Goal: Information Seeking & Learning: Check status

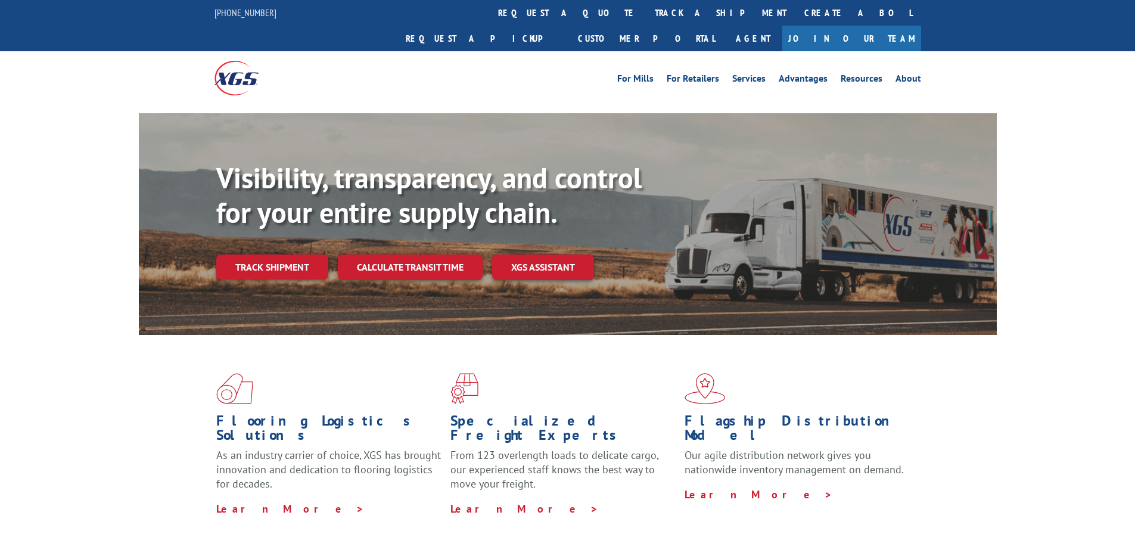
drag, startPoint x: 548, startPoint y: 18, endPoint x: 557, endPoint y: 33, distance: 16.9
click at [646, 18] on link "track a shipment" at bounding box center [721, 13] width 150 height 26
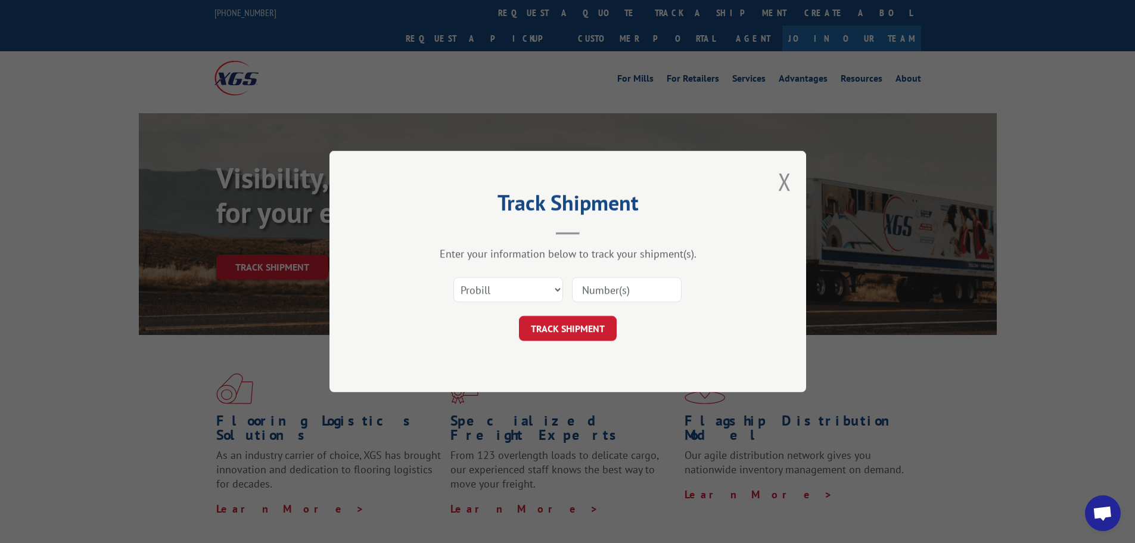
click at [622, 277] on input at bounding box center [627, 289] width 110 height 25
paste input "16928580"
type input "16928580"
click at [576, 332] on button "TRACK SHIPMENT" at bounding box center [568, 328] width 98 height 25
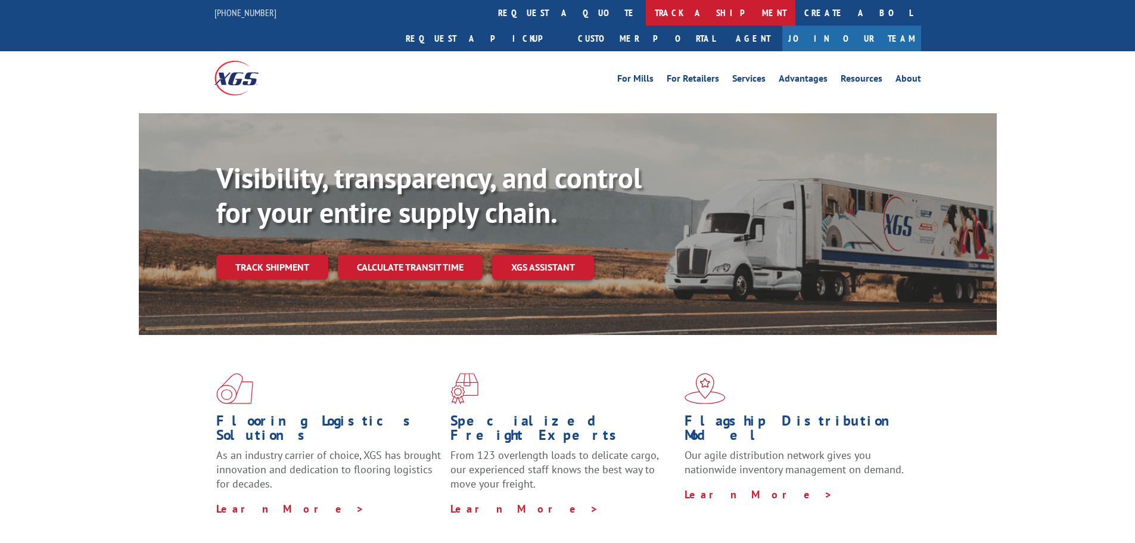
click at [646, 17] on link "track a shipment" at bounding box center [721, 13] width 150 height 26
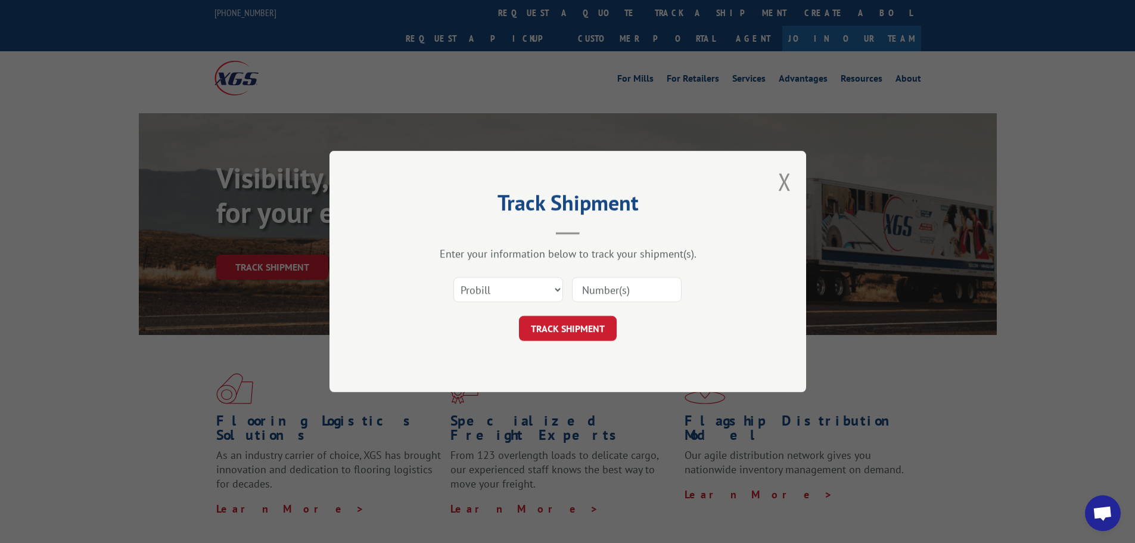
click at [611, 296] on input at bounding box center [627, 289] width 110 height 25
paste input "16928580"
type input "16928580"
click at [570, 330] on button "TRACK SHIPMENT" at bounding box center [568, 328] width 98 height 25
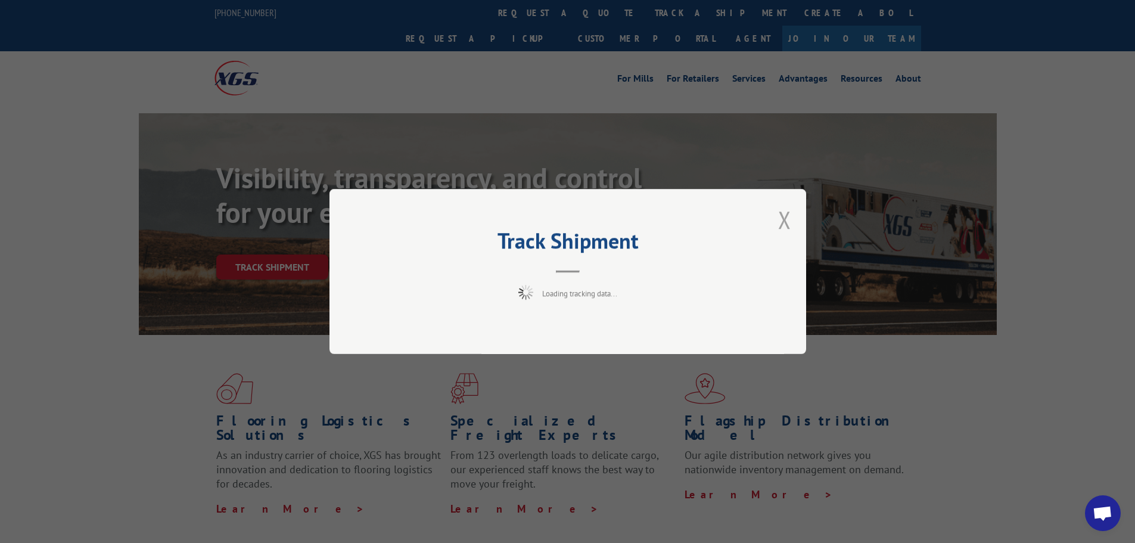
click at [781, 217] on button "Close modal" at bounding box center [784, 220] width 13 height 32
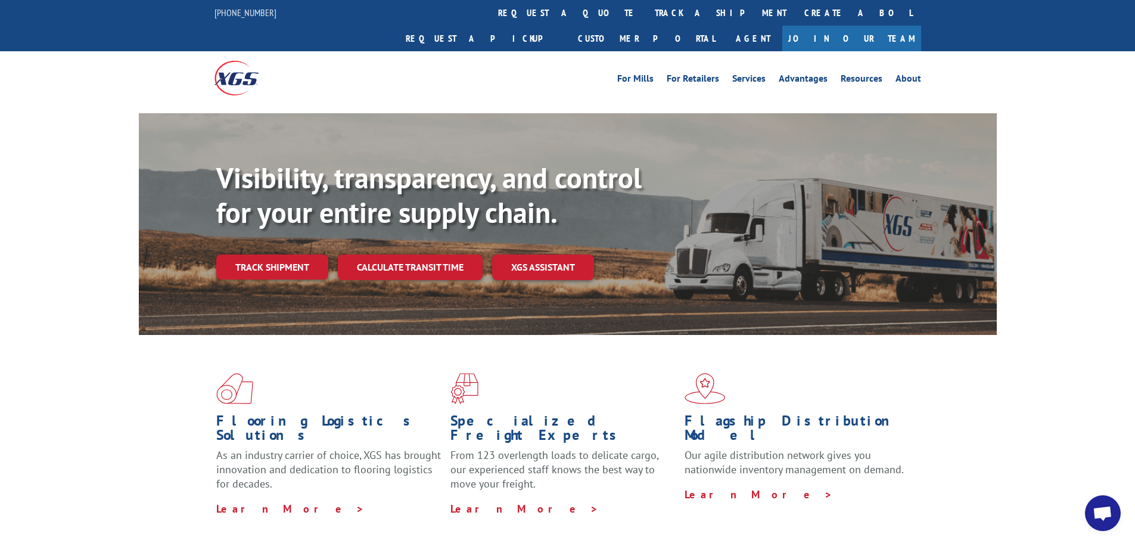
click at [646, 17] on link "track a shipment" at bounding box center [721, 13] width 150 height 26
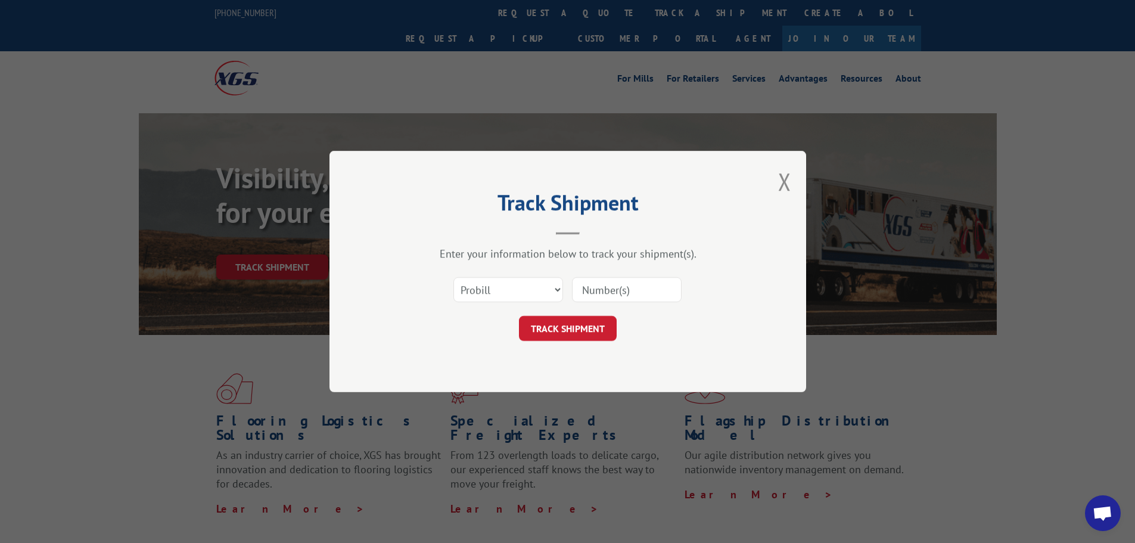
click at [626, 296] on input at bounding box center [627, 289] width 110 height 25
paste input "16928580"
type input "16928580"
click at [582, 318] on button "TRACK SHIPMENT" at bounding box center [568, 328] width 98 height 25
